Goal: Find specific page/section: Find specific page/section

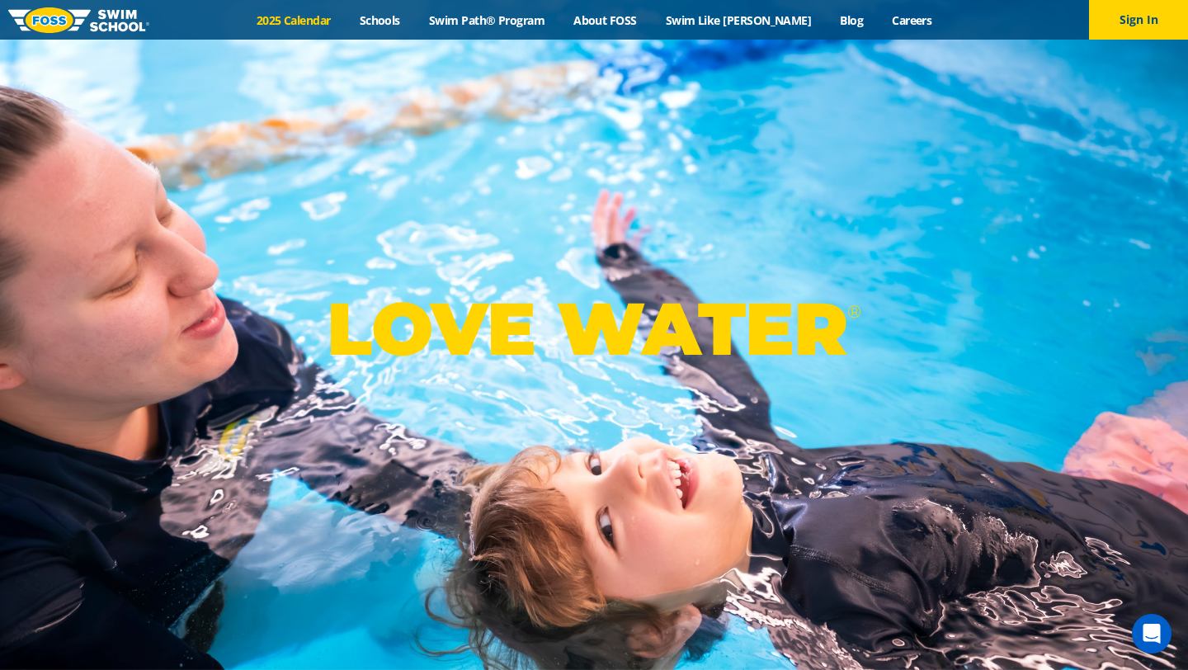
click at [345, 21] on link "2025 Calendar" at bounding box center [293, 20] width 103 height 16
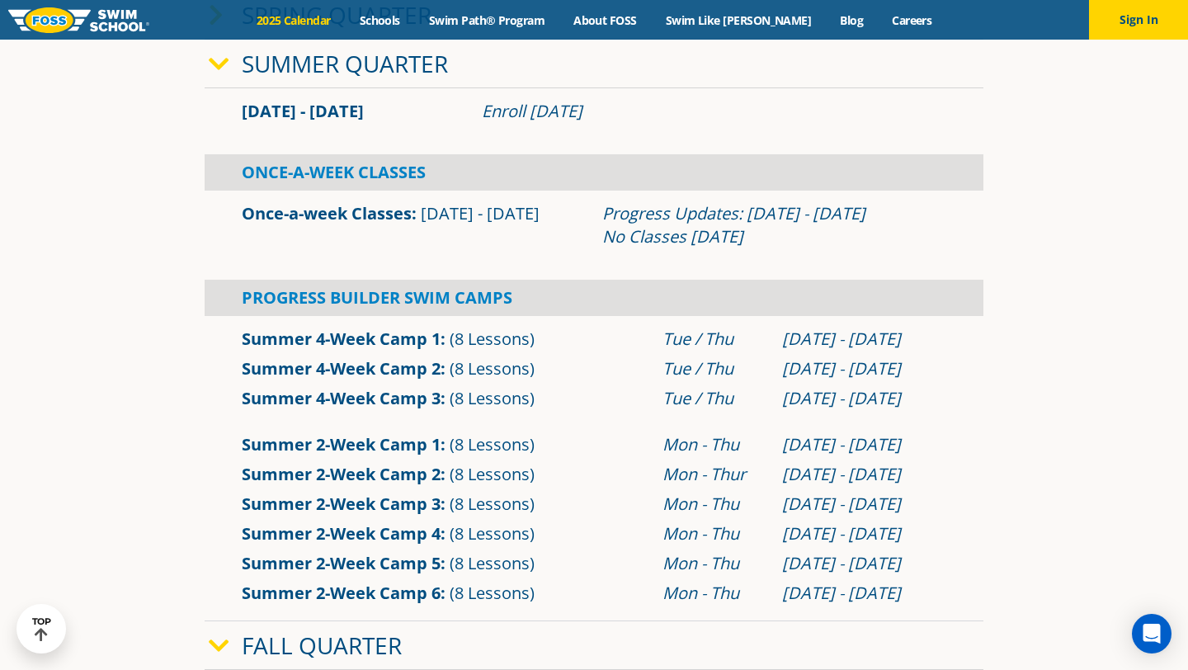
scroll to position [561, 0]
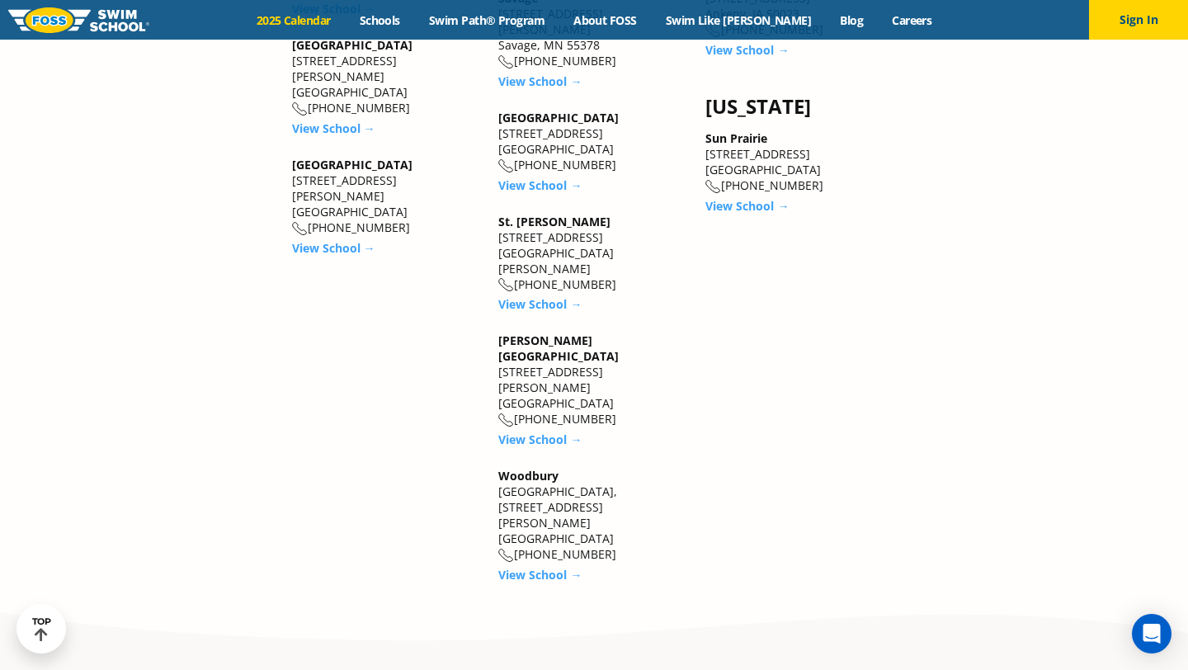
scroll to position [2938, 0]
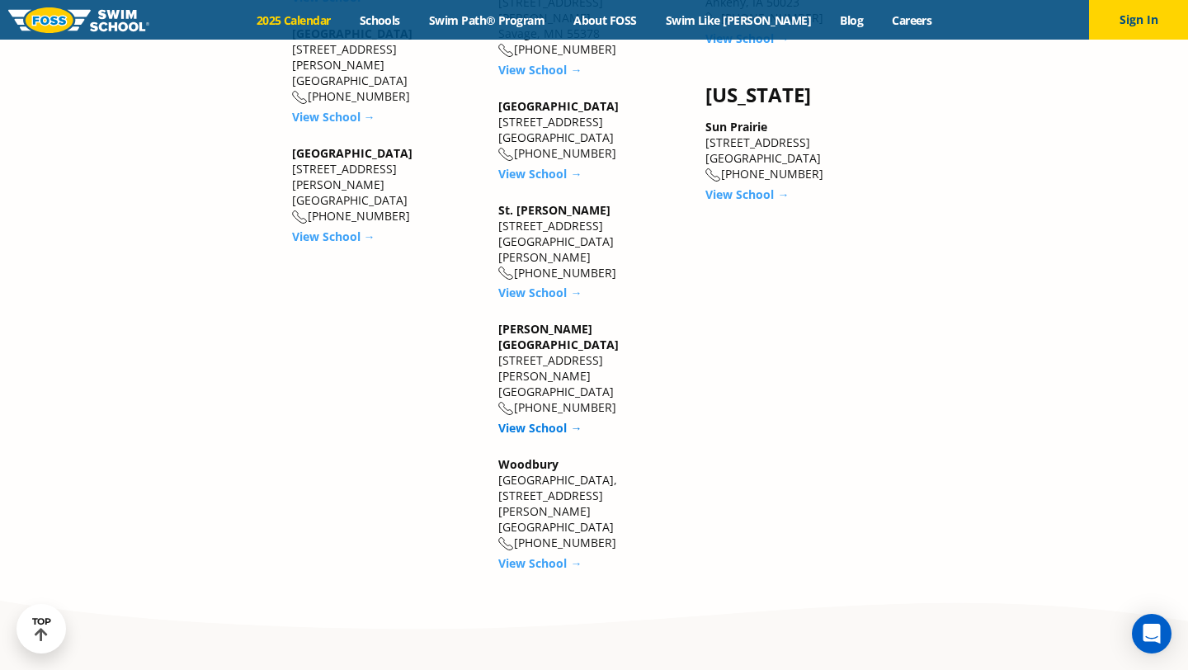
click at [551, 420] on link "View School →" at bounding box center [539, 428] width 83 height 16
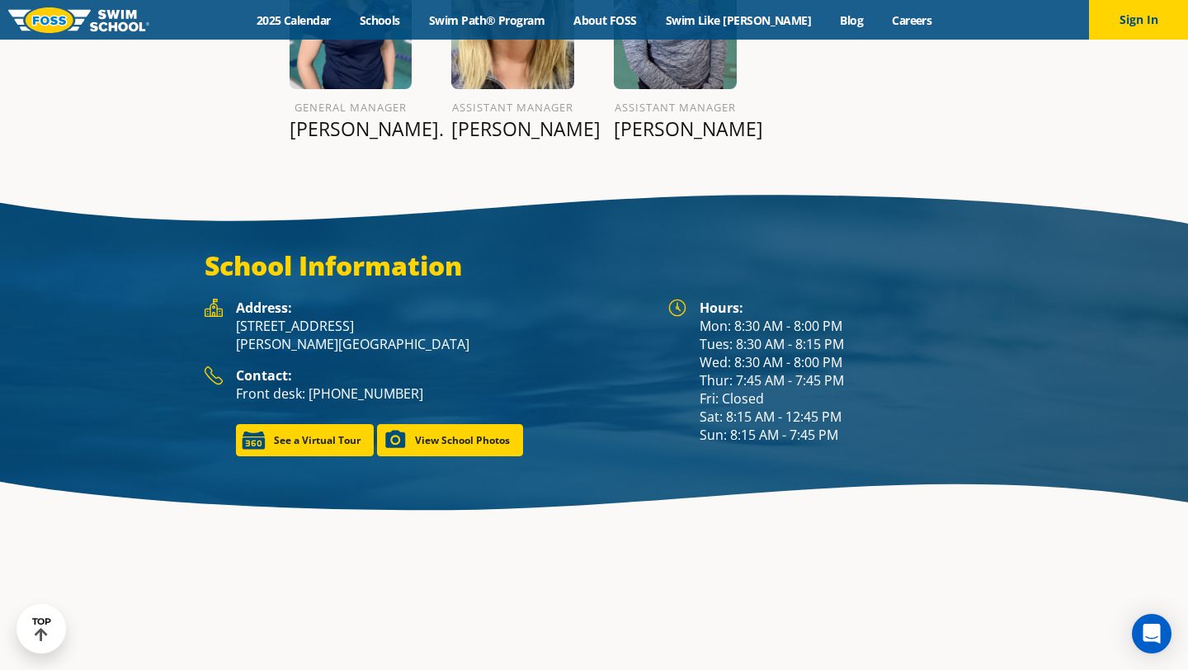
scroll to position [2169, 0]
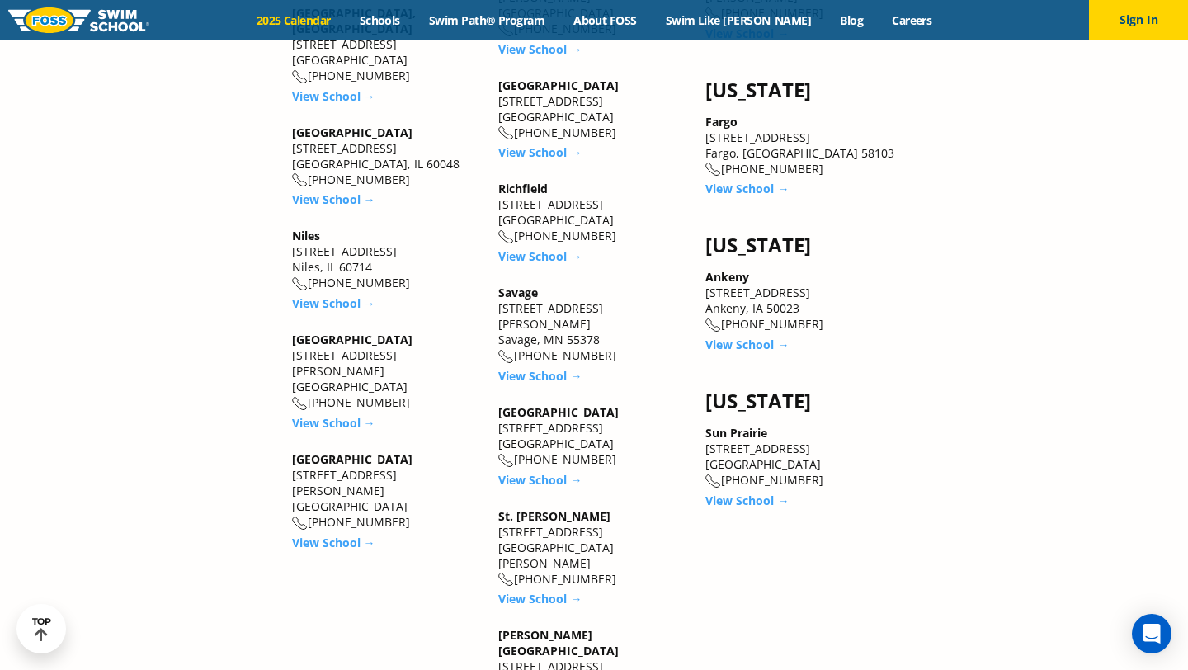
scroll to position [2608, 0]
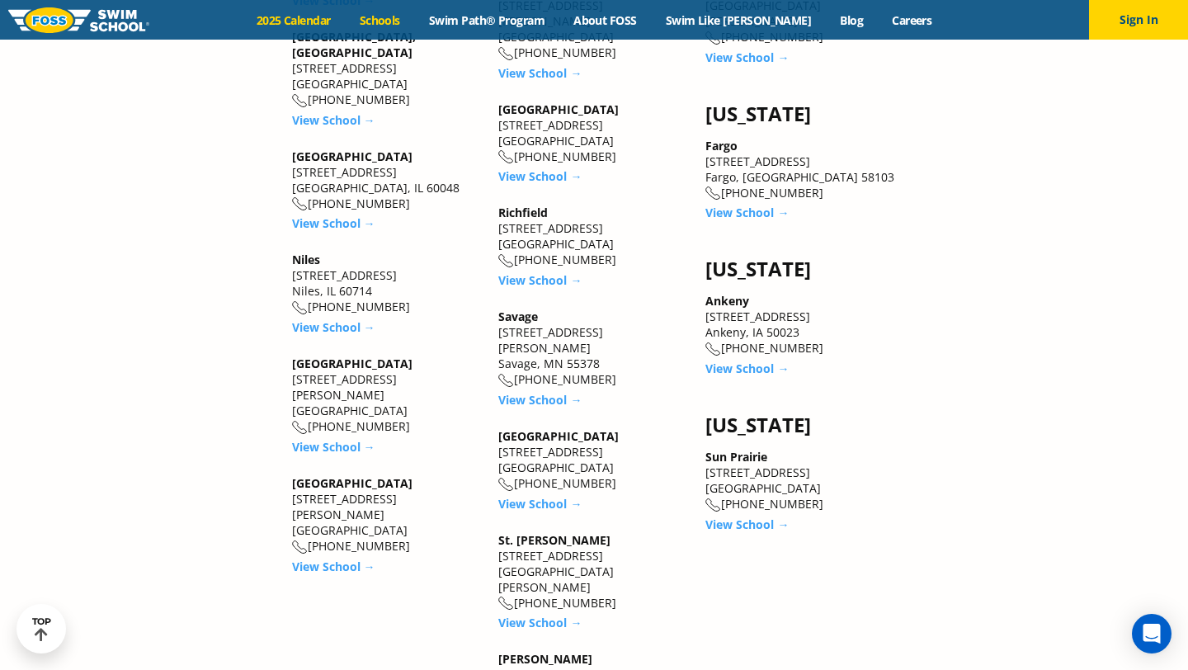
click at [414, 12] on link "Schools" at bounding box center [379, 20] width 69 height 16
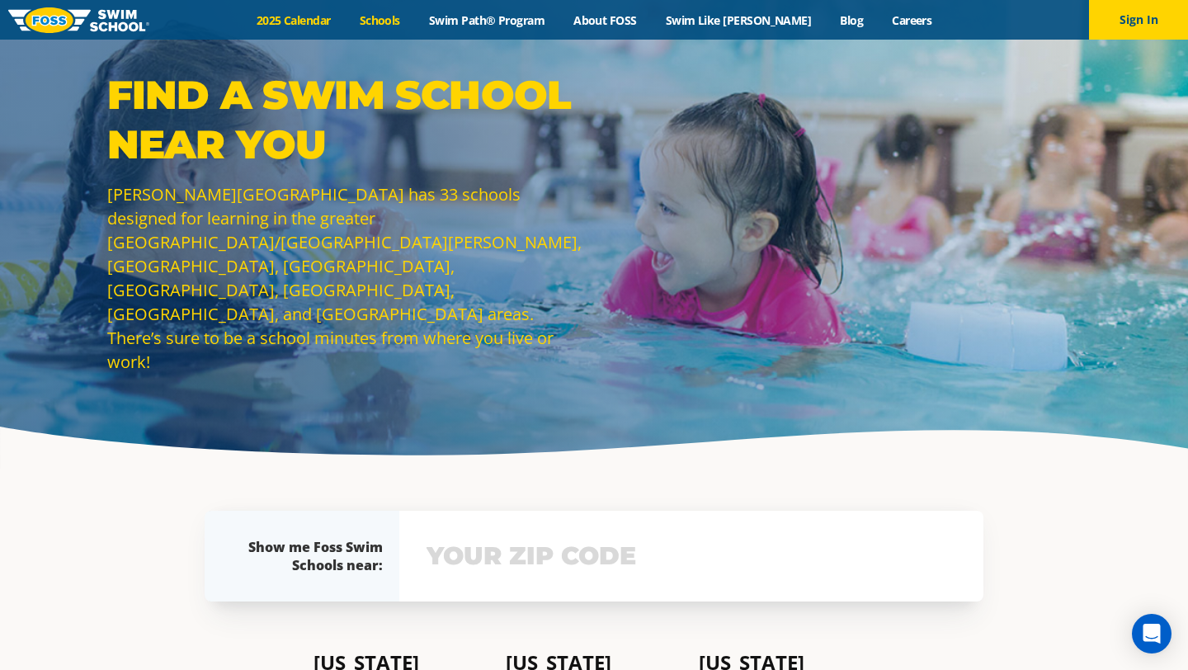
click at [316, 21] on link "2025 Calendar" at bounding box center [293, 20] width 103 height 16
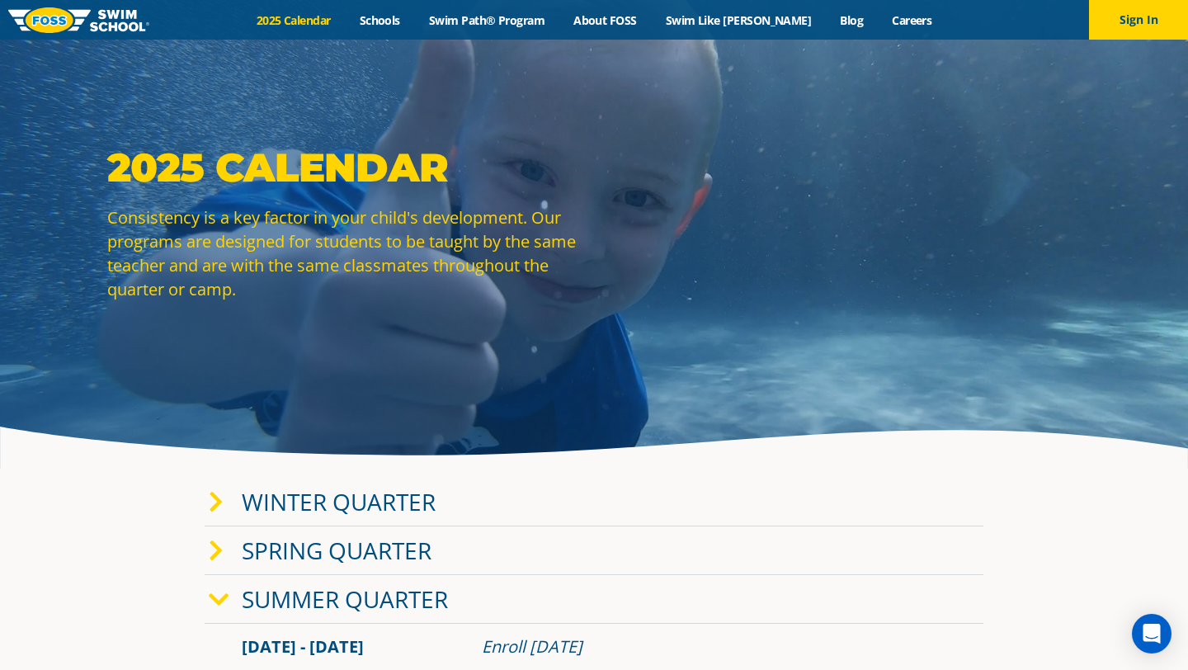
click at [117, 25] on img at bounding box center [78, 20] width 141 height 26
